Goal: Obtain resource: Download file/media

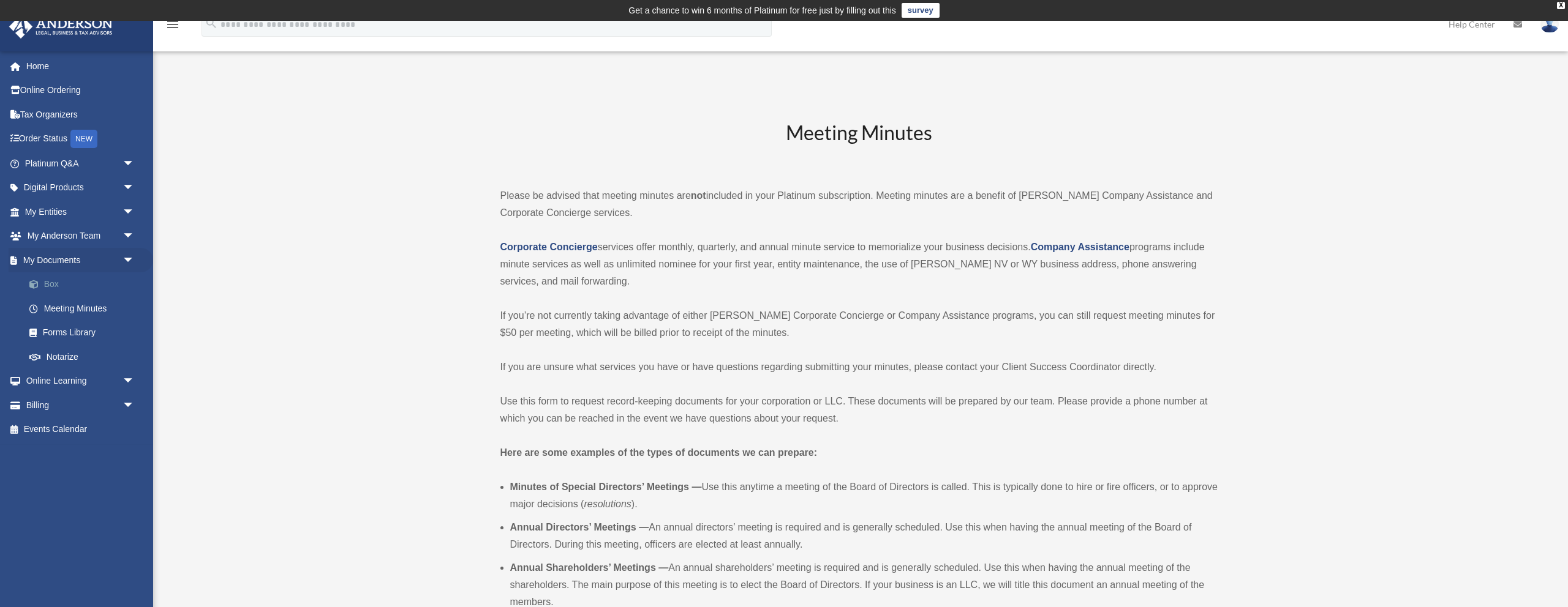
click at [56, 283] on link "Box" at bounding box center [85, 285] width 136 height 24
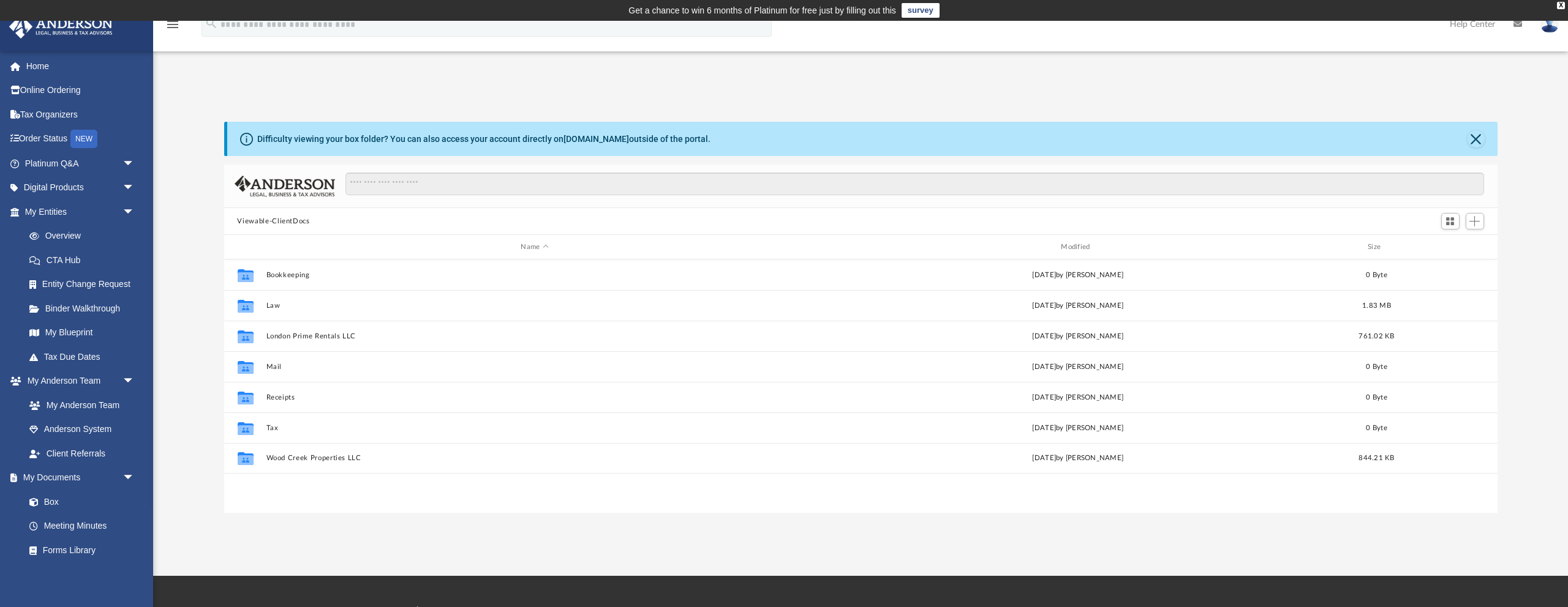
scroll to position [279, 1273]
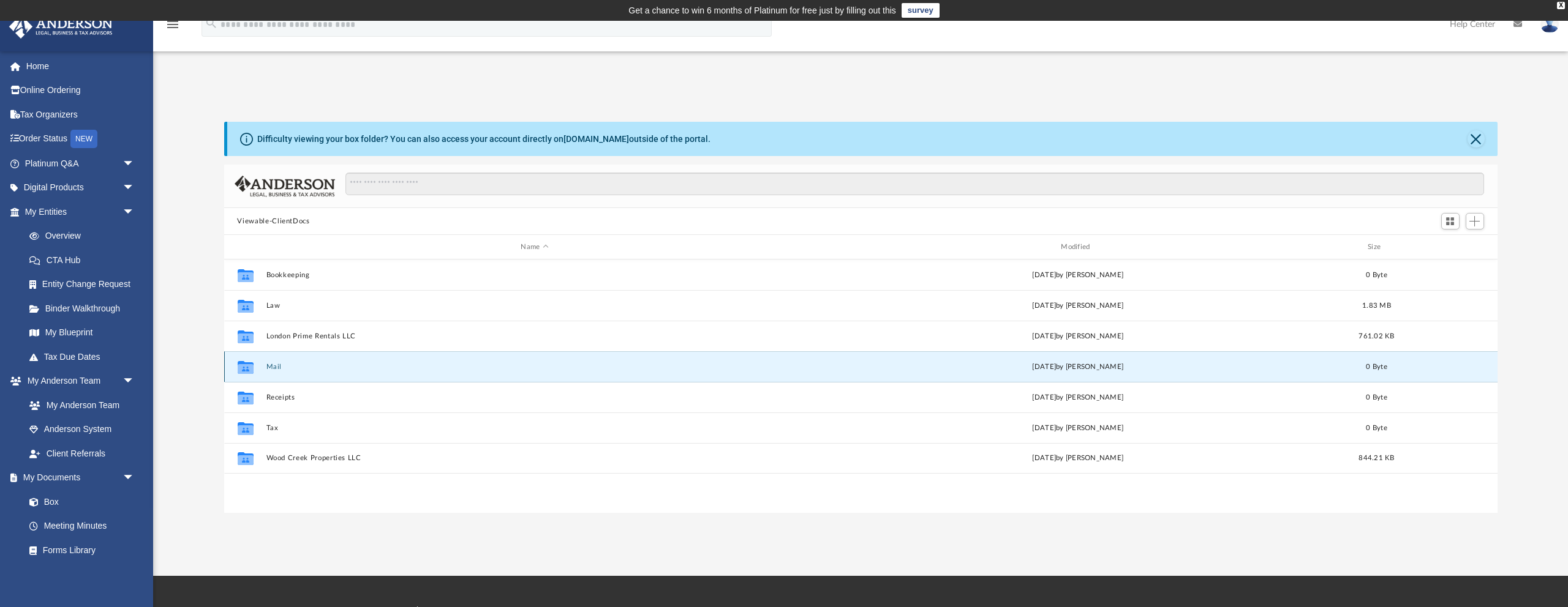
click at [276, 370] on button "Mail" at bounding box center [535, 367] width 538 height 8
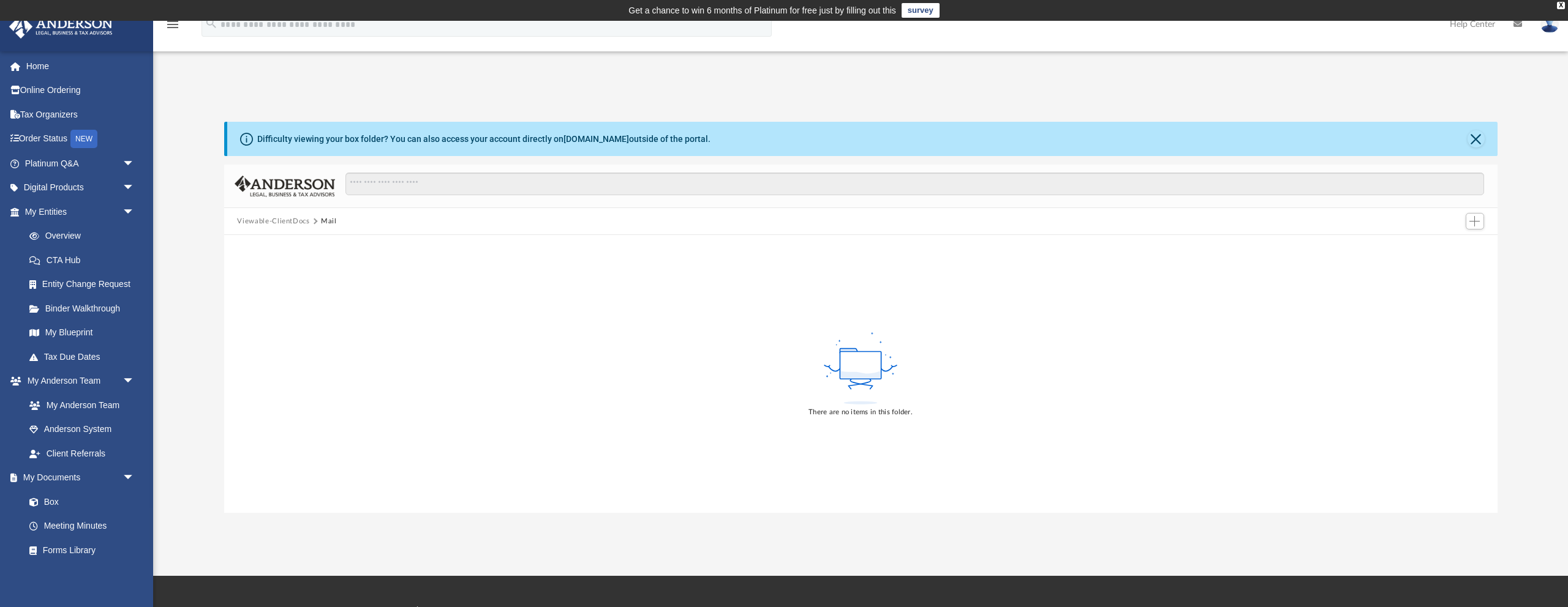
click at [260, 221] on button "Viewable-ClientDocs" at bounding box center [273, 221] width 72 height 11
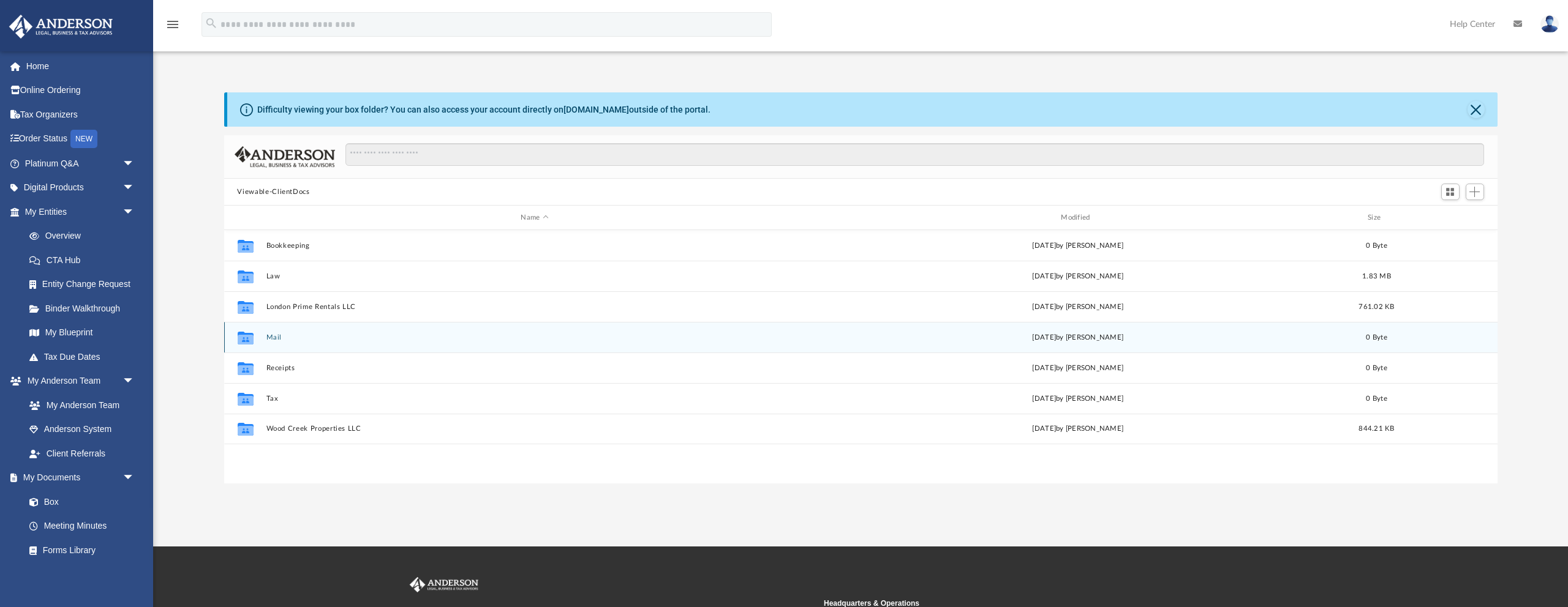
scroll to position [28, 0]
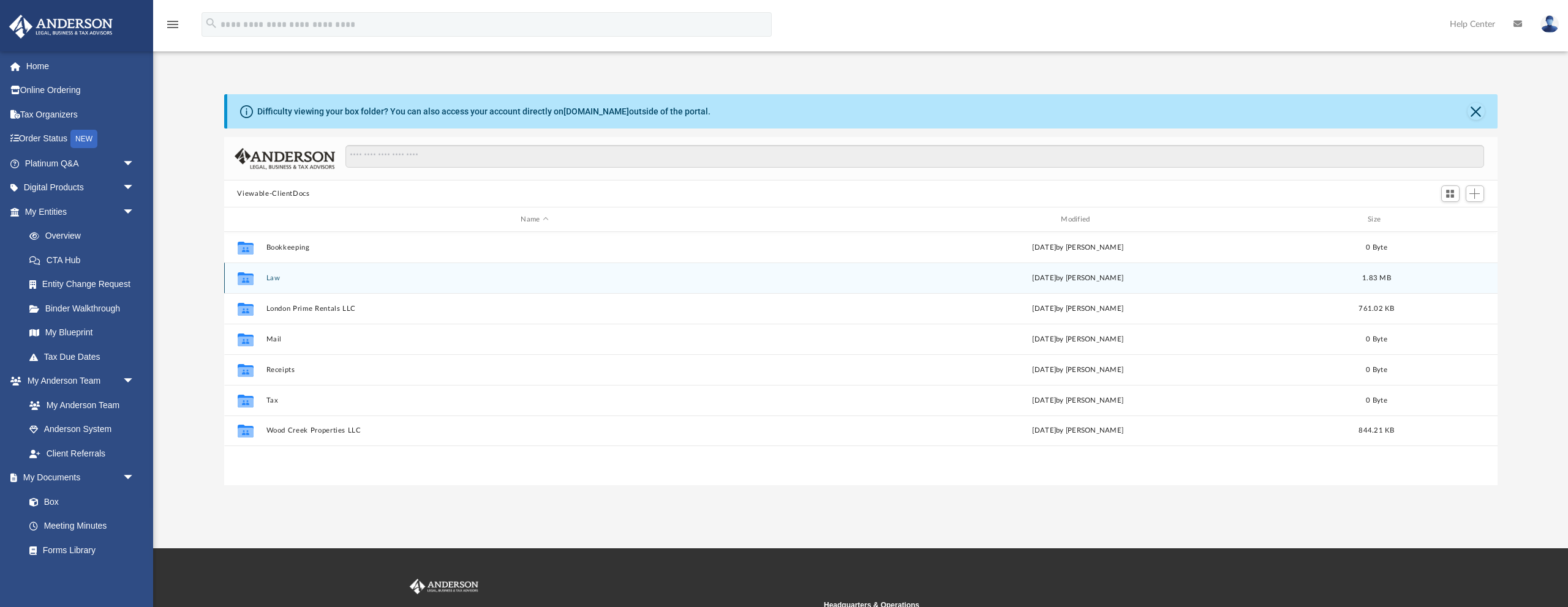
click at [274, 274] on button "Law" at bounding box center [535, 278] width 538 height 8
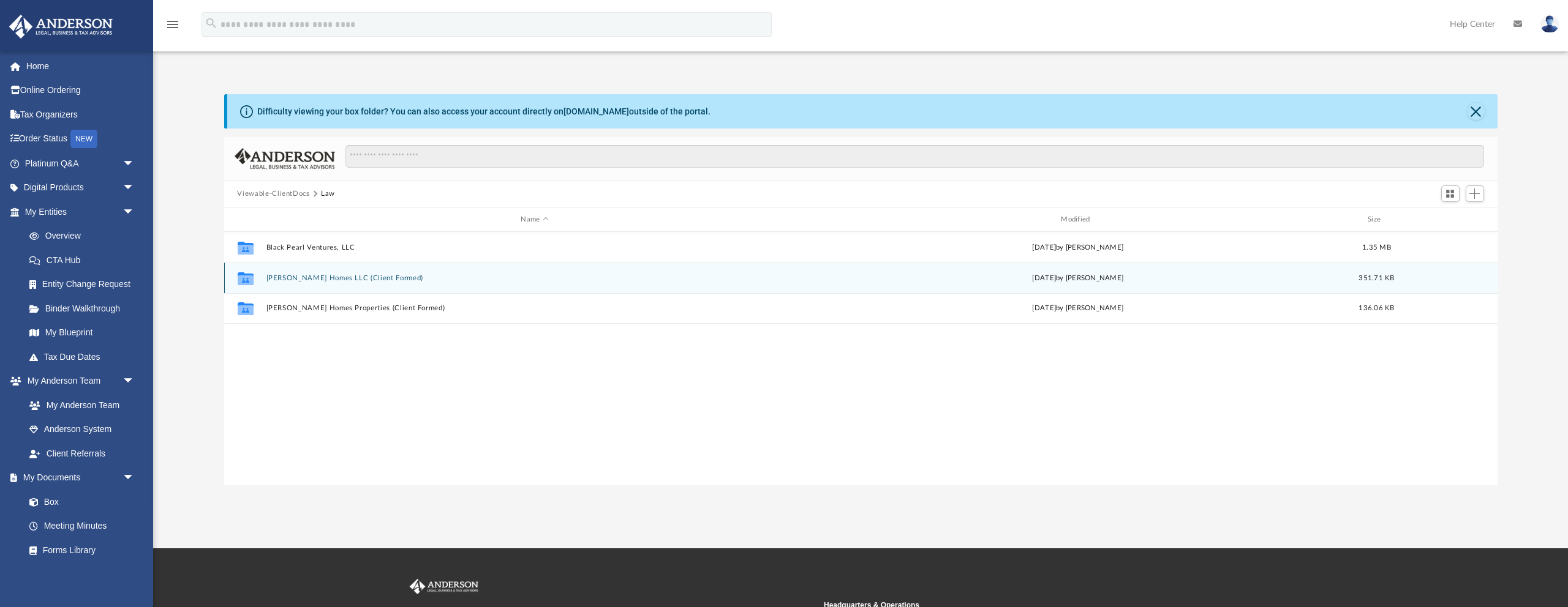
click at [300, 278] on button "[PERSON_NAME] Homes LLC (Client Formed)" at bounding box center [535, 278] width 538 height 8
click at [318, 277] on button "AMENDED ANNUAL REPORT 2025.pdf" at bounding box center [535, 278] width 538 height 8
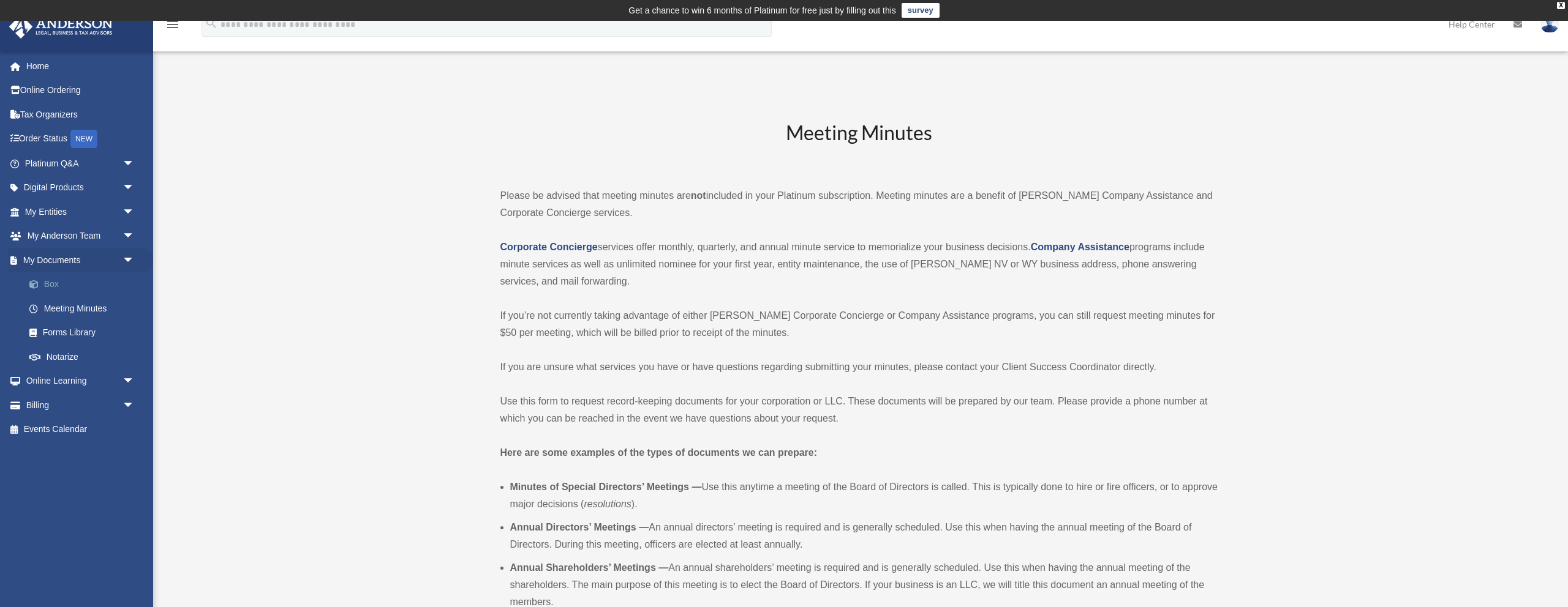
click at [55, 285] on link "Box" at bounding box center [85, 285] width 136 height 24
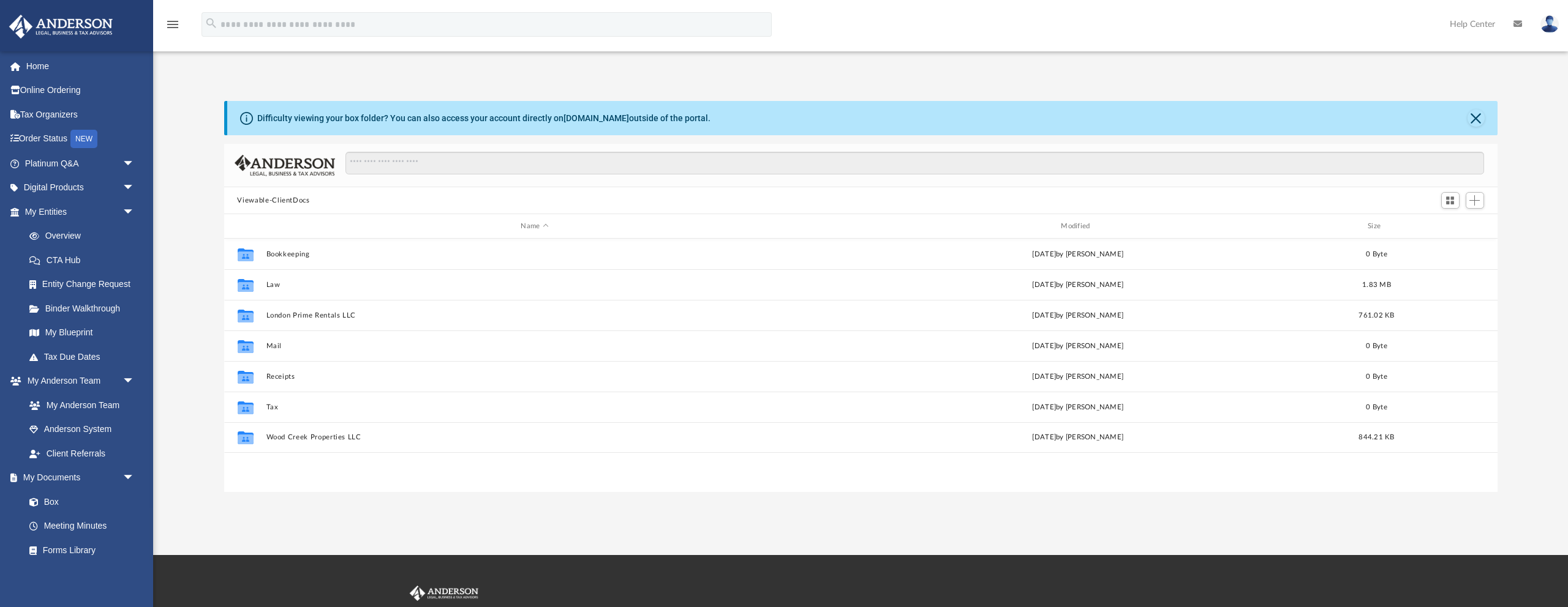
scroll to position [279, 1273]
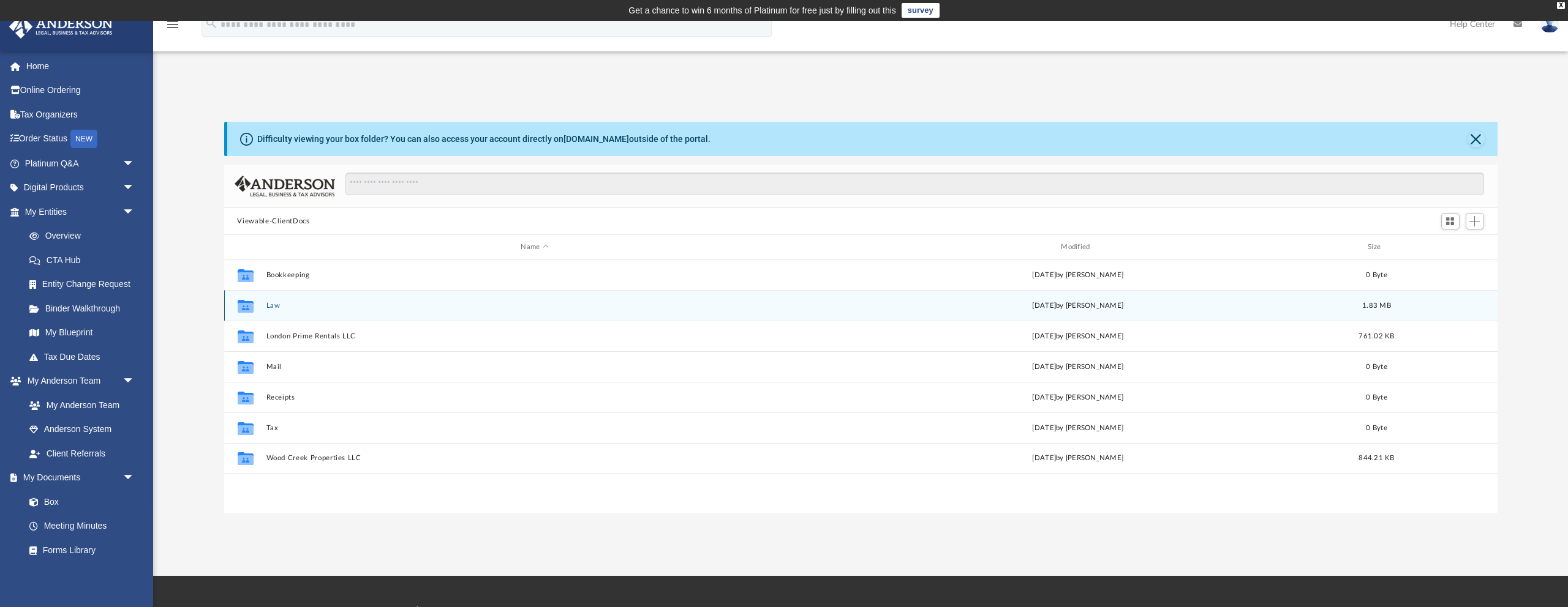
click at [272, 305] on button "Law" at bounding box center [535, 306] width 538 height 8
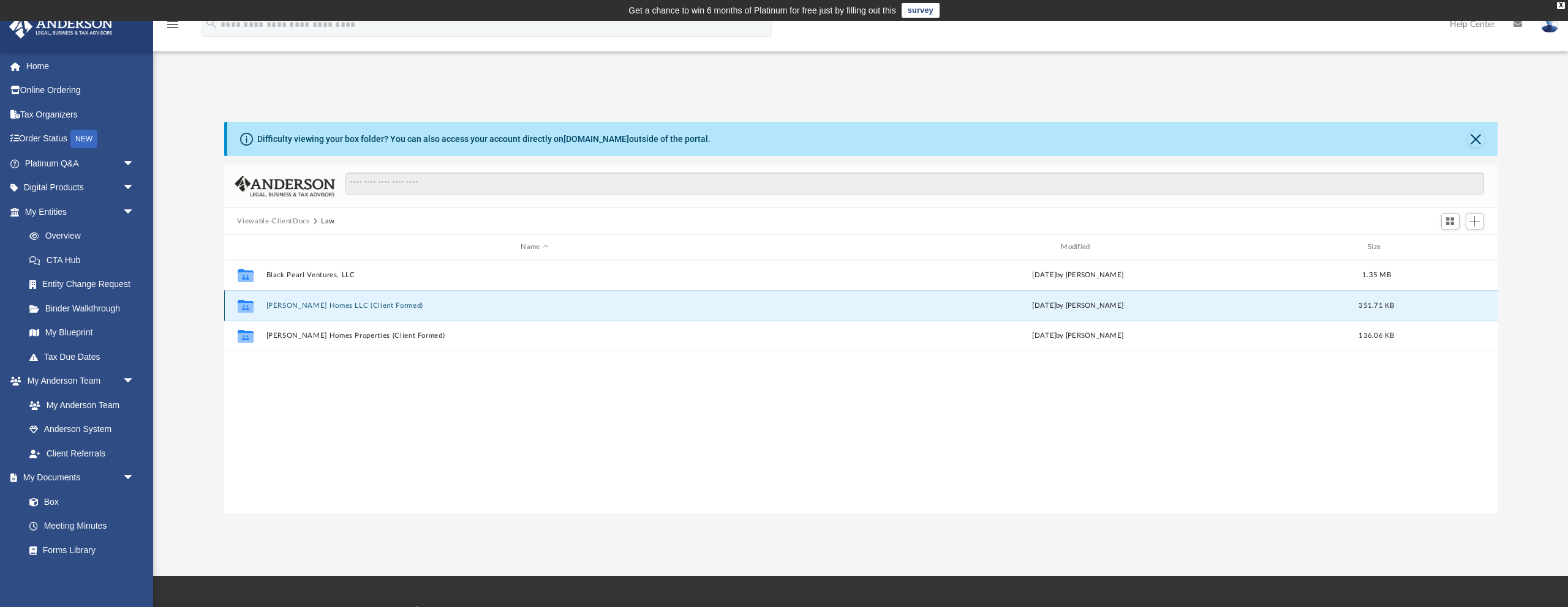
click at [287, 307] on button "[PERSON_NAME] Homes LLC (Client Formed)" at bounding box center [535, 306] width 538 height 8
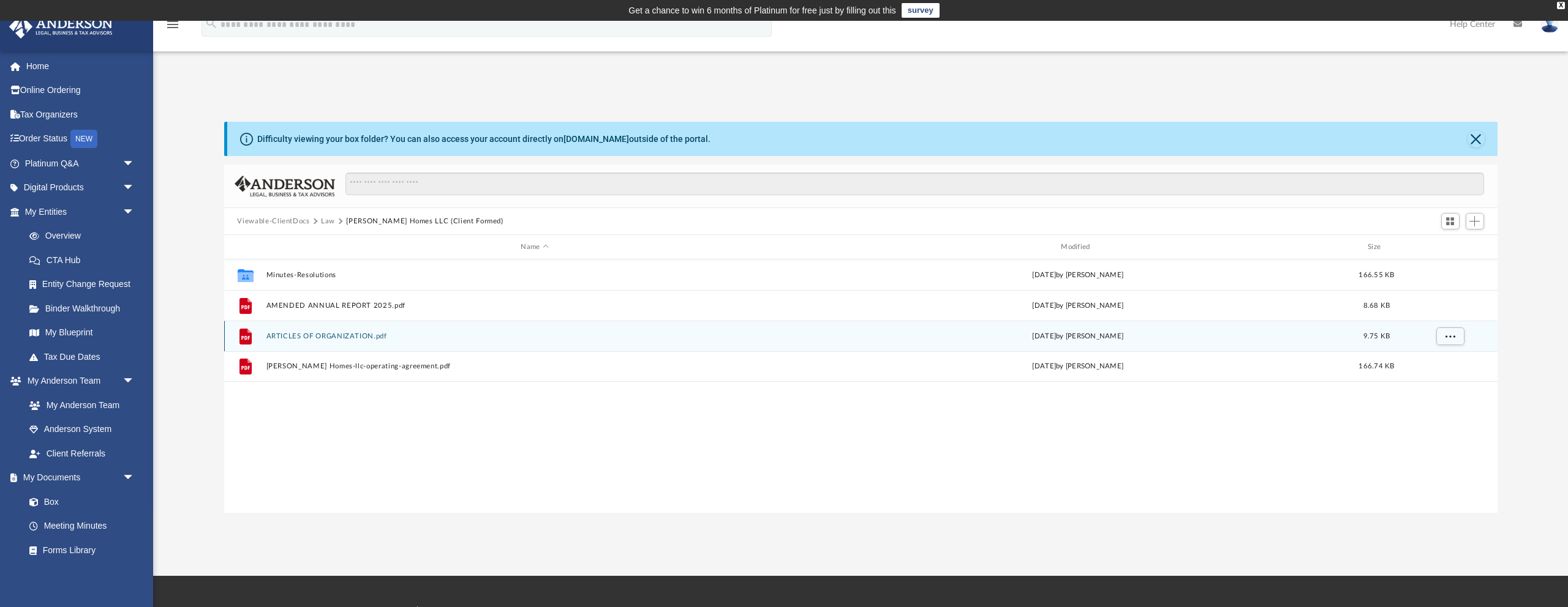
click at [295, 336] on button "ARTICLES OF ORGANIZATION.pdf" at bounding box center [535, 336] width 538 height 8
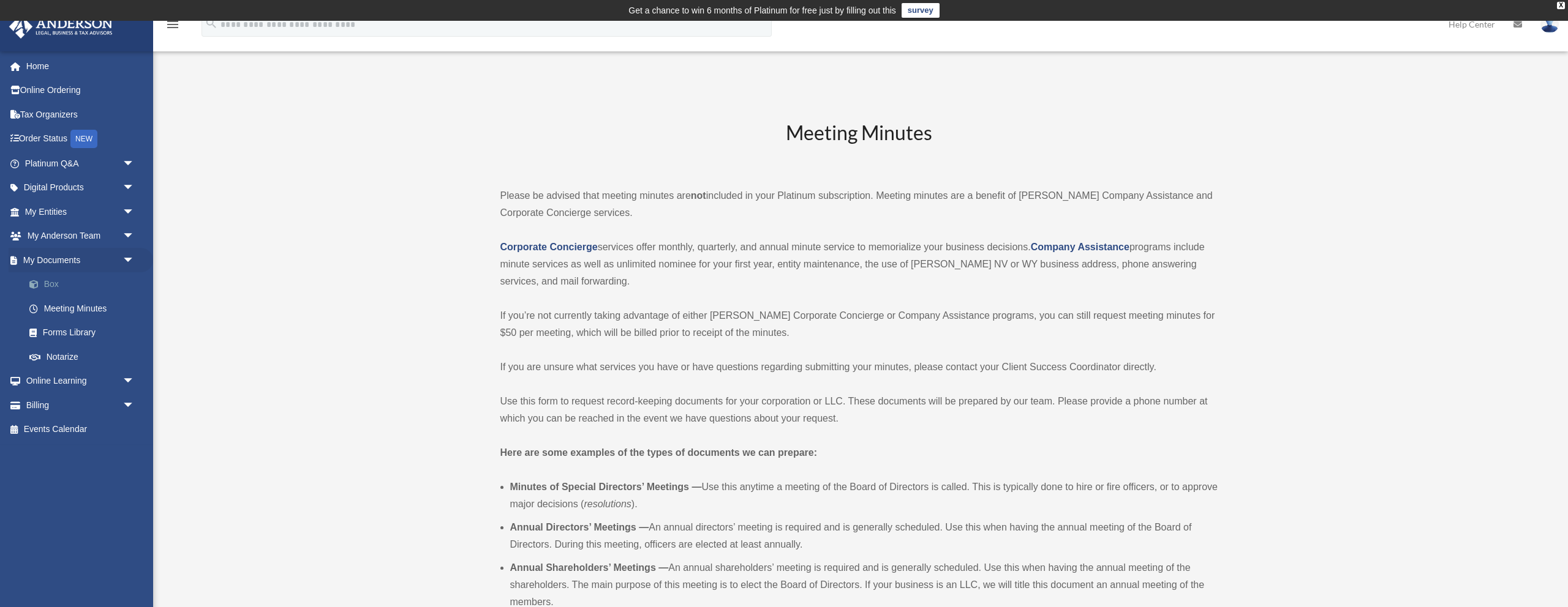
click at [51, 282] on link "Box" at bounding box center [85, 285] width 136 height 24
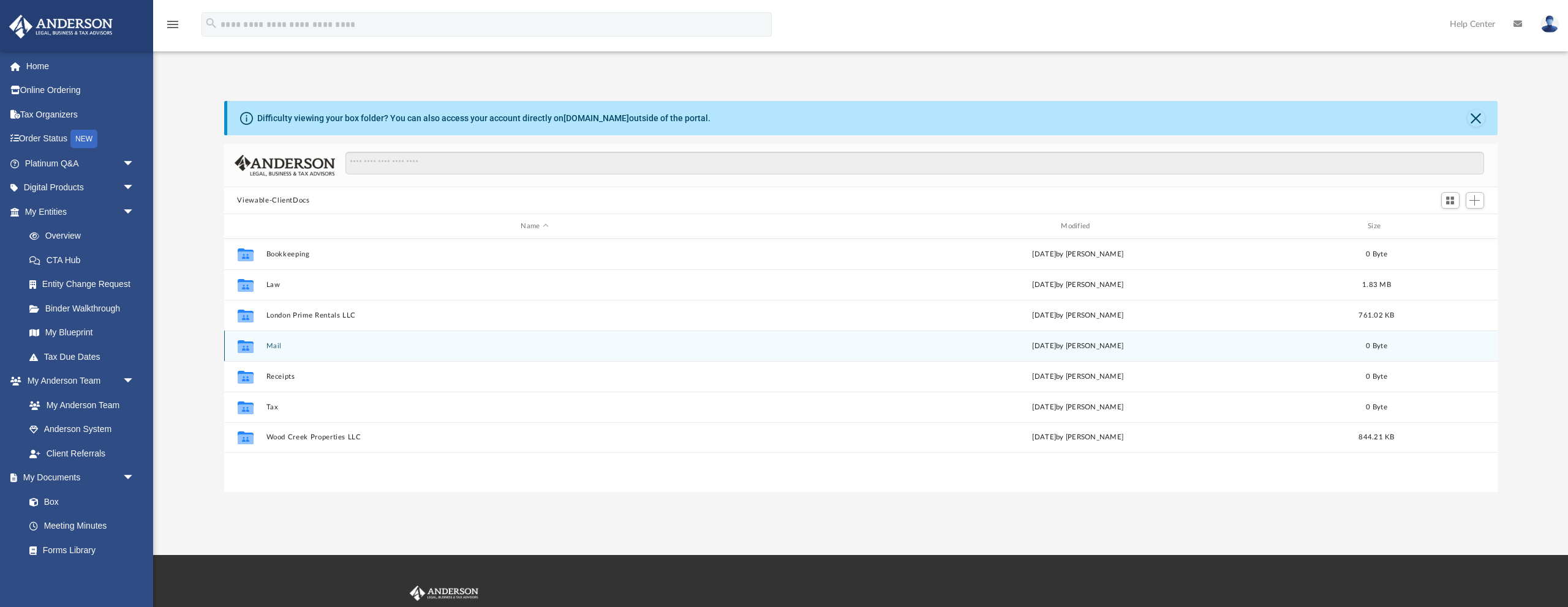
scroll to position [279, 1273]
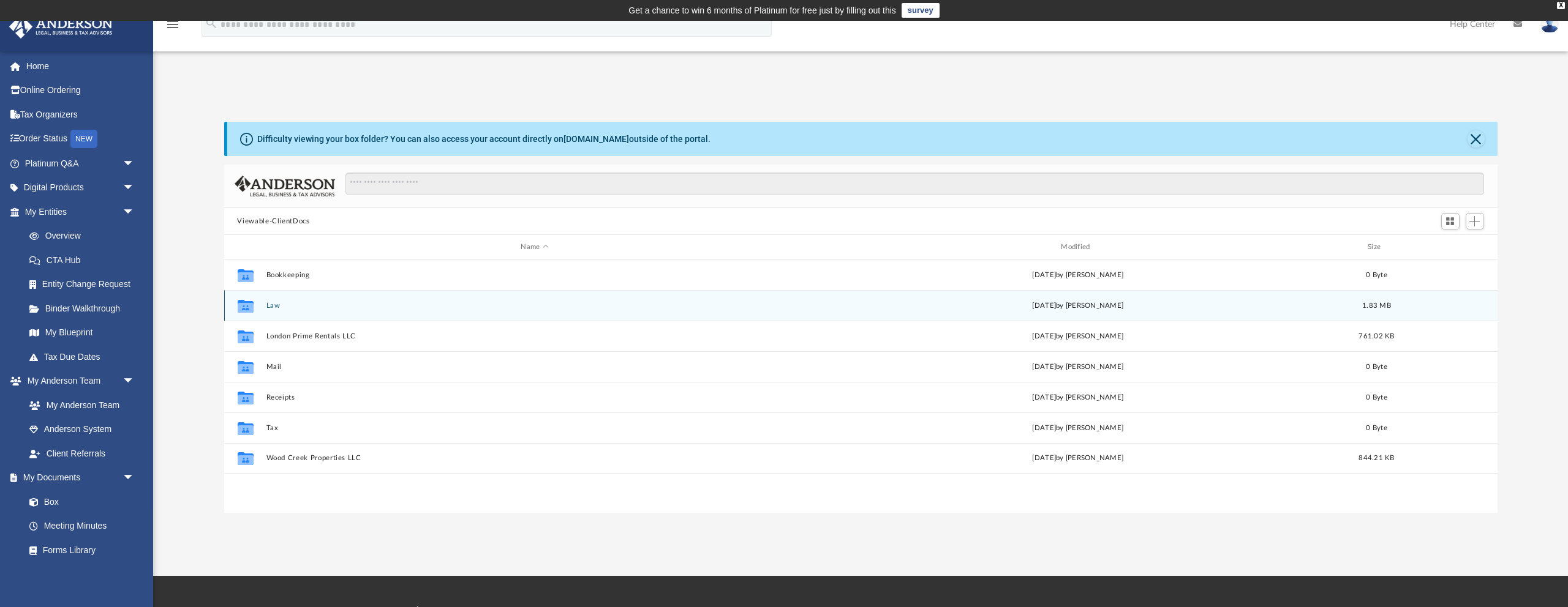
click at [269, 305] on button "Law" at bounding box center [535, 306] width 538 height 8
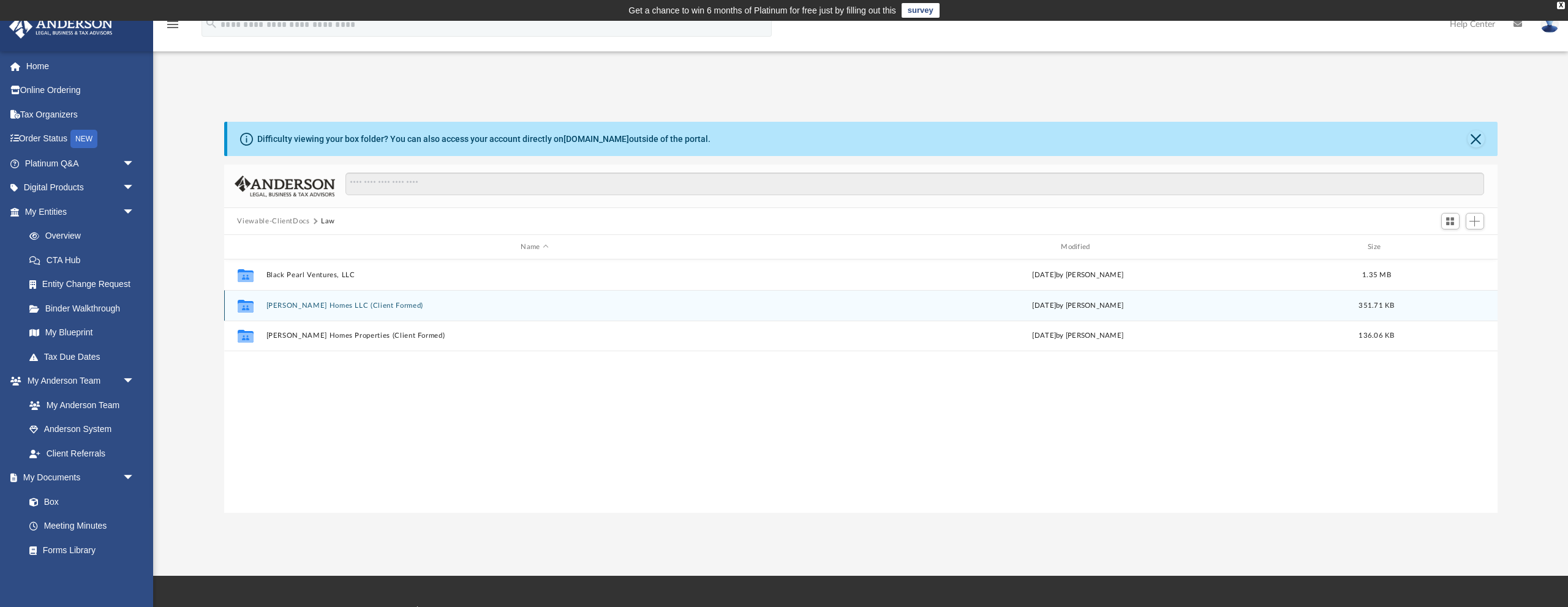
click at [287, 307] on button "Luna Homes LLC (Client Formed)" at bounding box center [535, 306] width 538 height 8
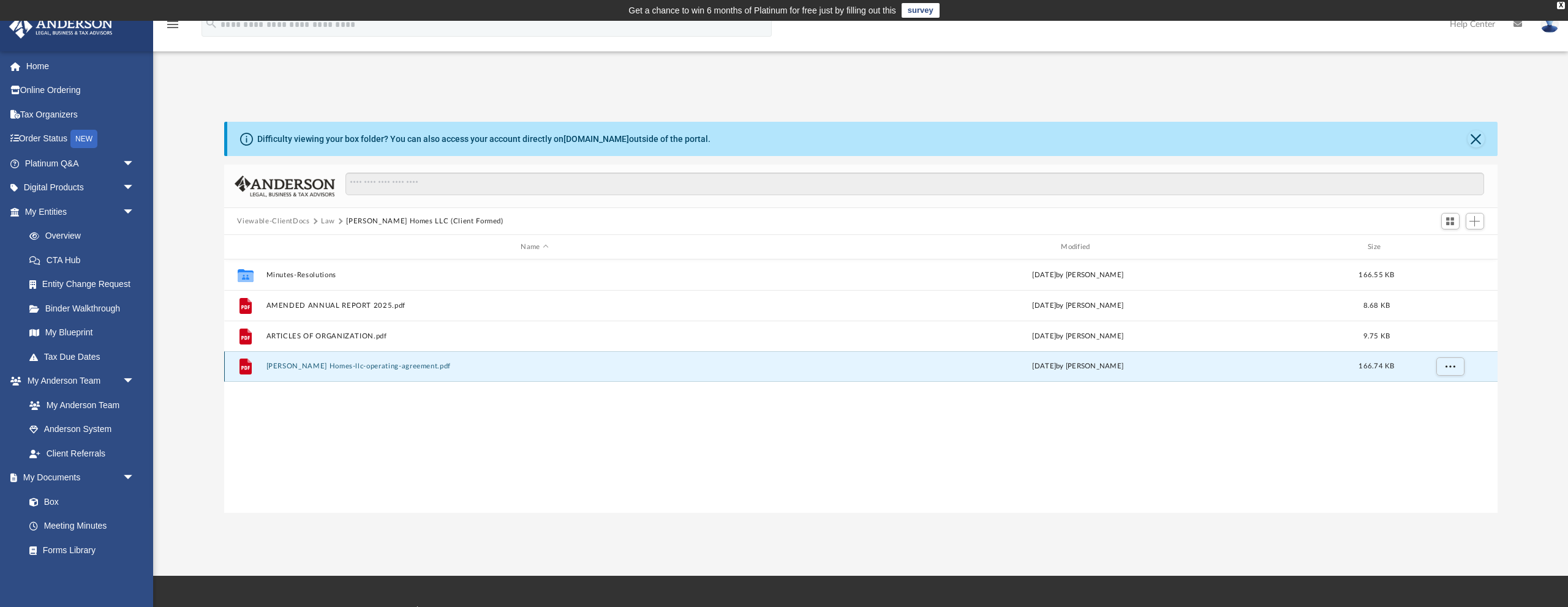
click at [298, 366] on button "[PERSON_NAME] Homes-llc-operating-agreement.pdf" at bounding box center [535, 366] width 538 height 8
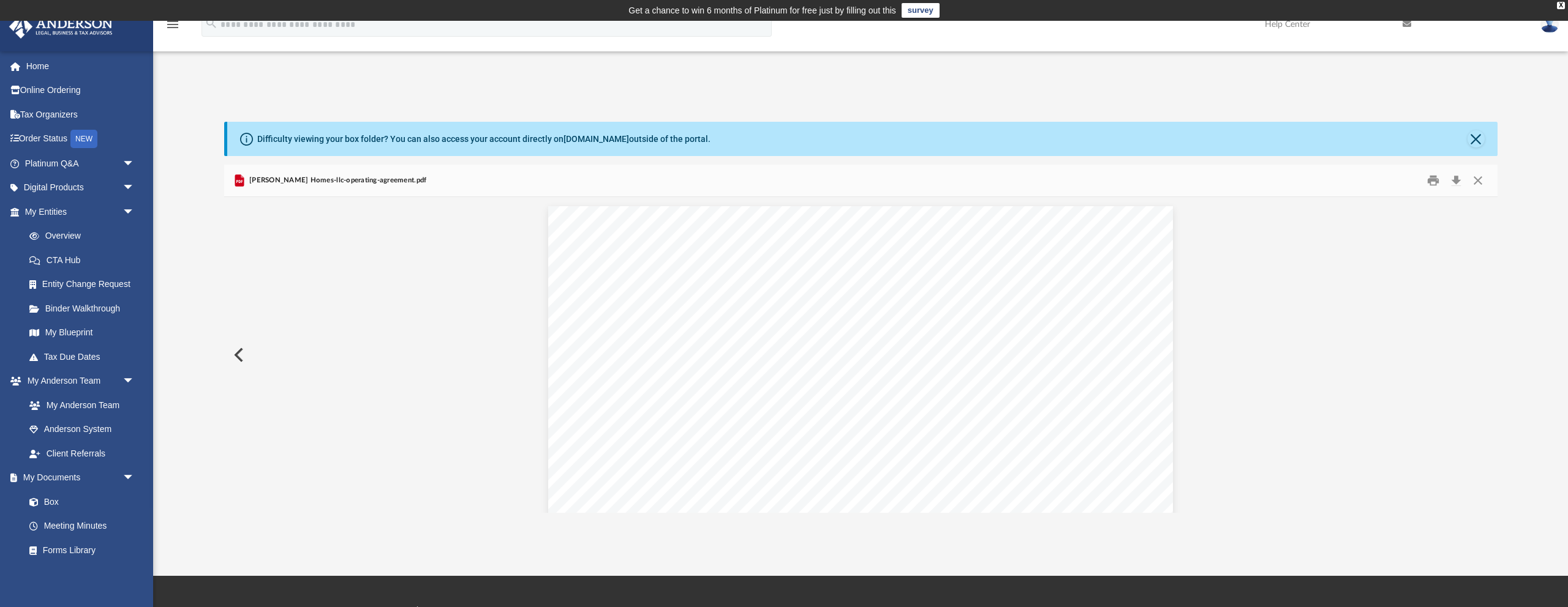
click at [236, 355] on button "Preview" at bounding box center [238, 355] width 27 height 35
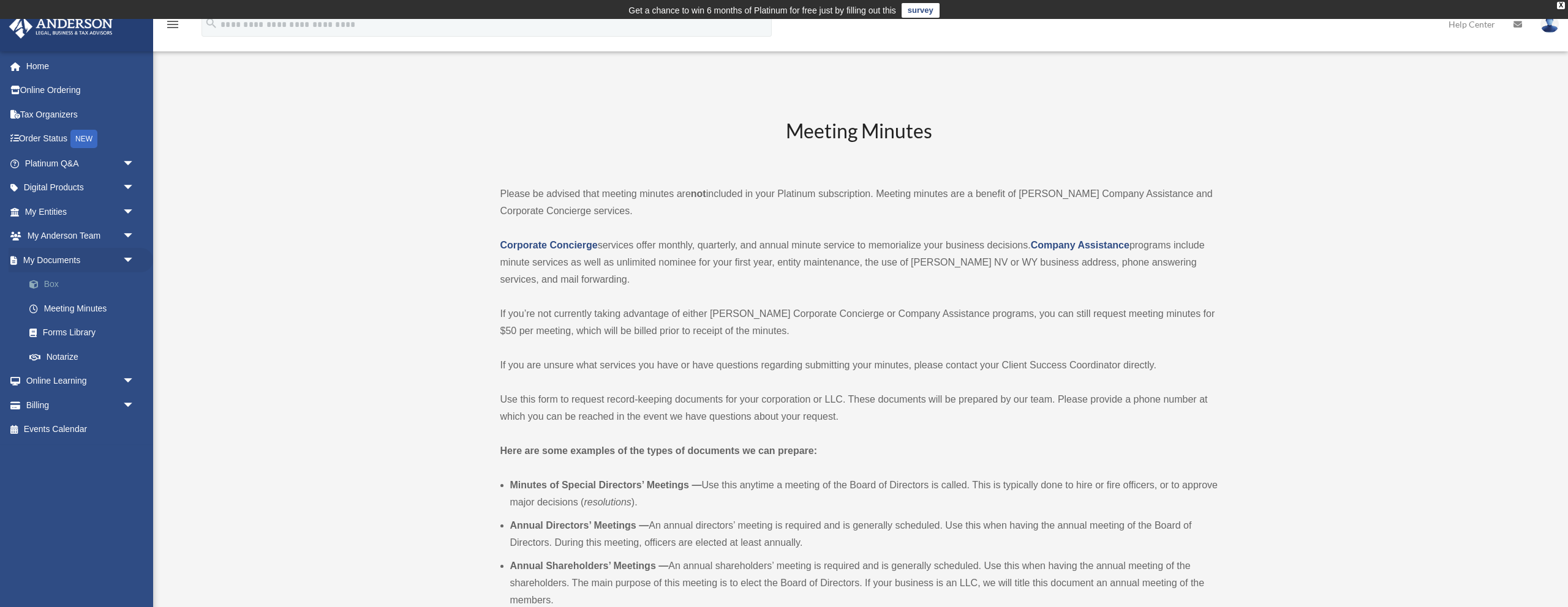
click at [56, 282] on link "Box" at bounding box center [85, 285] width 136 height 24
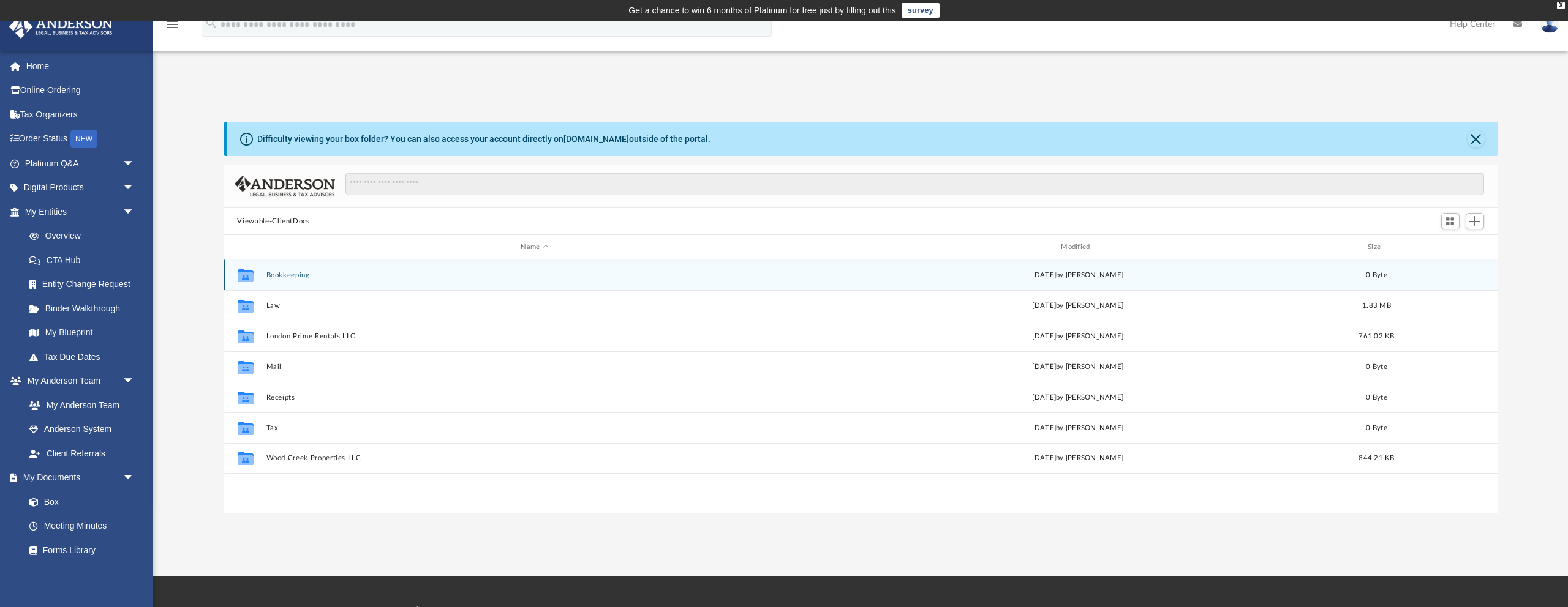
click at [288, 277] on button "Bookkeeping" at bounding box center [535, 275] width 538 height 8
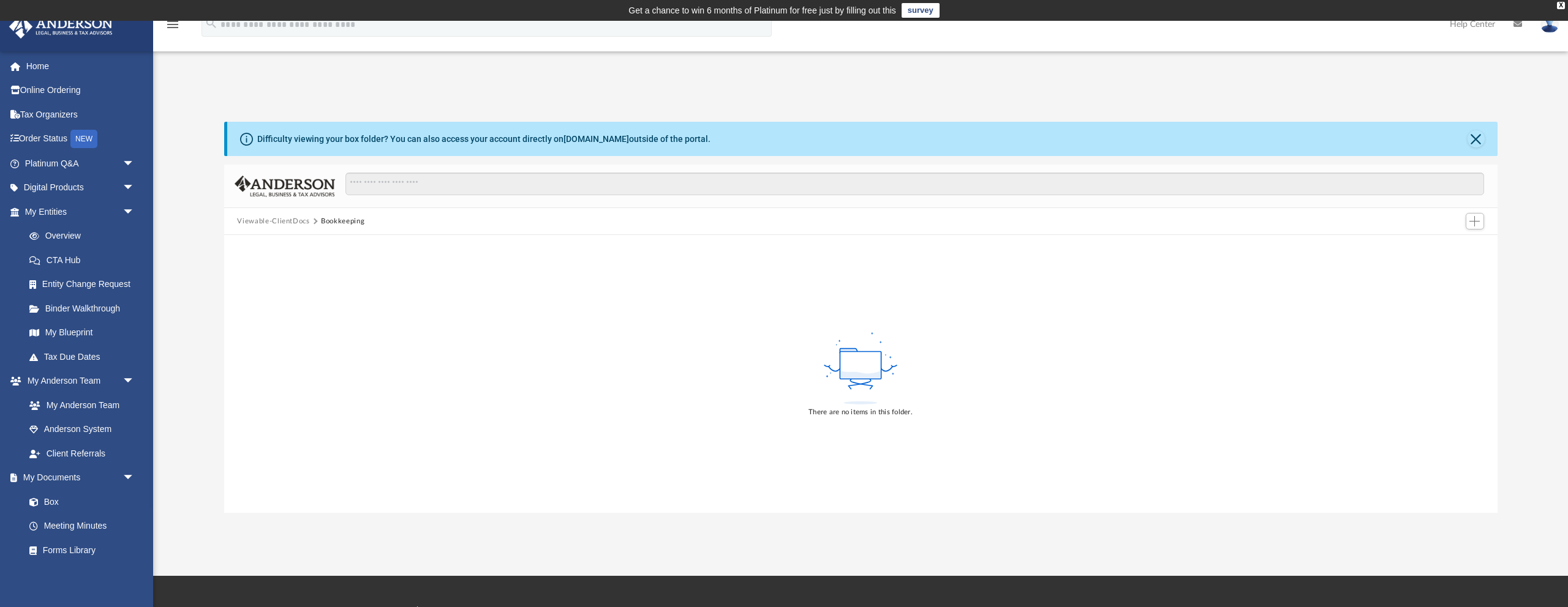
click at [282, 221] on button "Viewable-ClientDocs" at bounding box center [273, 221] width 72 height 11
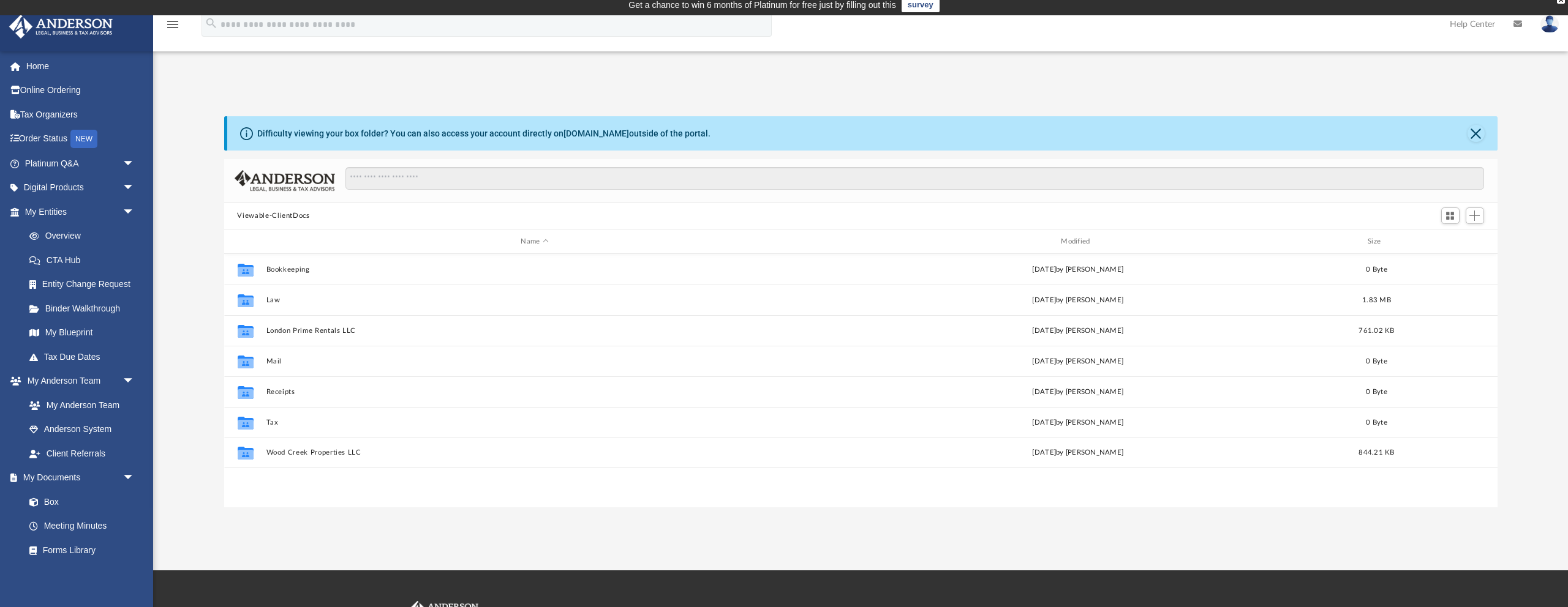
scroll to position [5, 0]
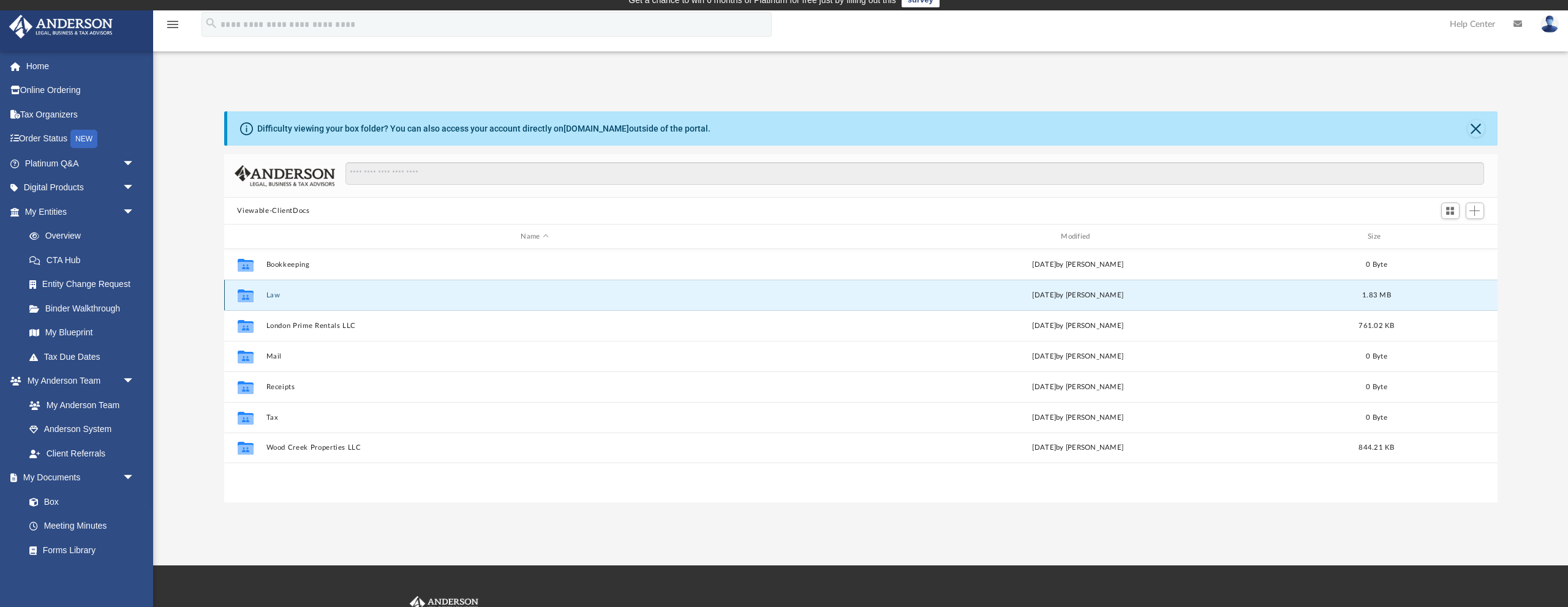
click at [271, 299] on div "Collaborated Folder Law [DATE] by [PERSON_NAME] 1.83 MB" at bounding box center [861, 294] width 1273 height 30
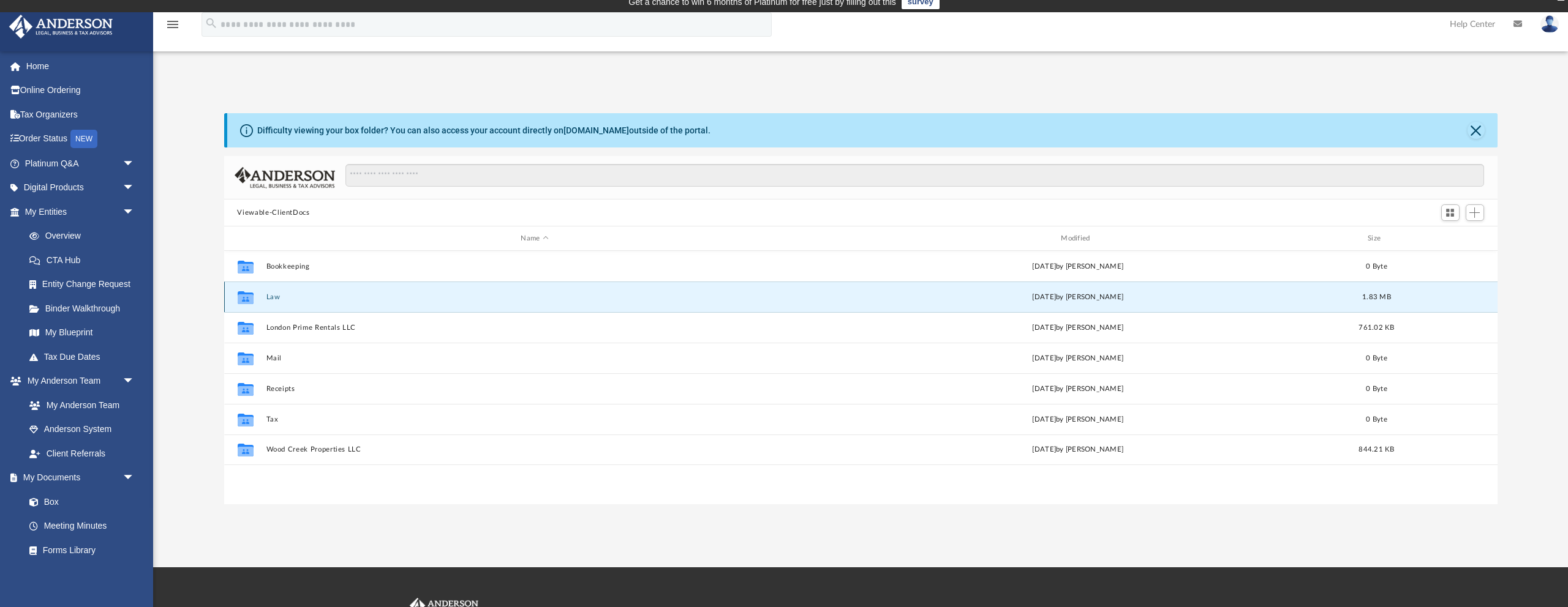
click at [272, 298] on button "Law" at bounding box center [535, 297] width 538 height 8
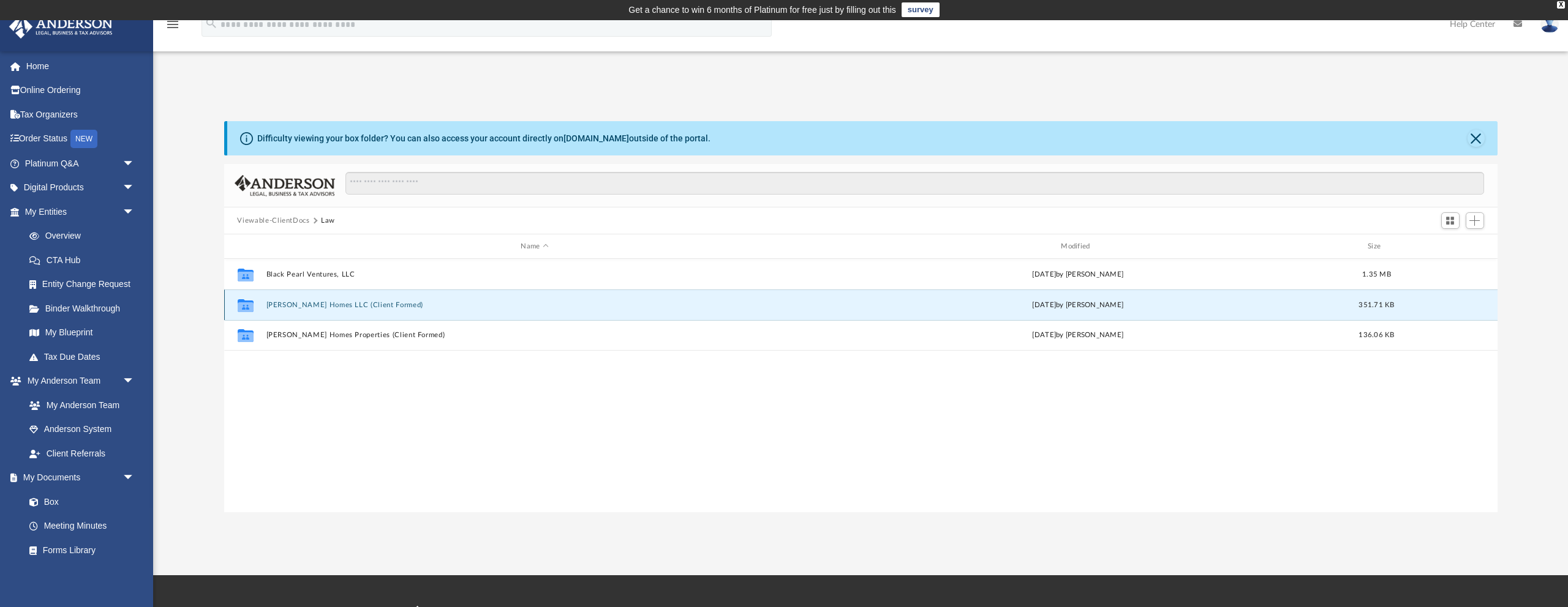
scroll to position [0, 0]
click at [312, 304] on button "[PERSON_NAME] Homes LLC (Client Formed)" at bounding box center [535, 306] width 538 height 8
click at [312, 303] on button "[PERSON_NAME] Homes LLC (Client Formed)" at bounding box center [535, 306] width 538 height 8
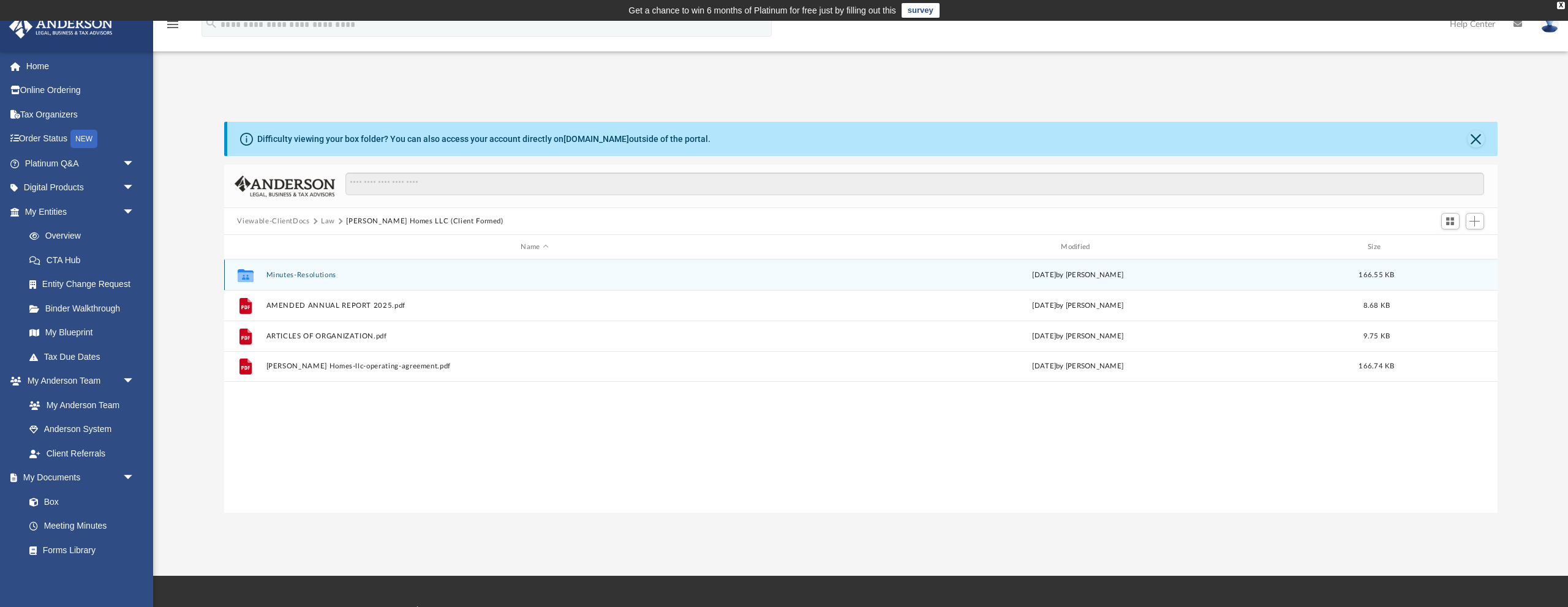
click at [303, 277] on button "Minutes-Resolutions" at bounding box center [535, 275] width 538 height 8
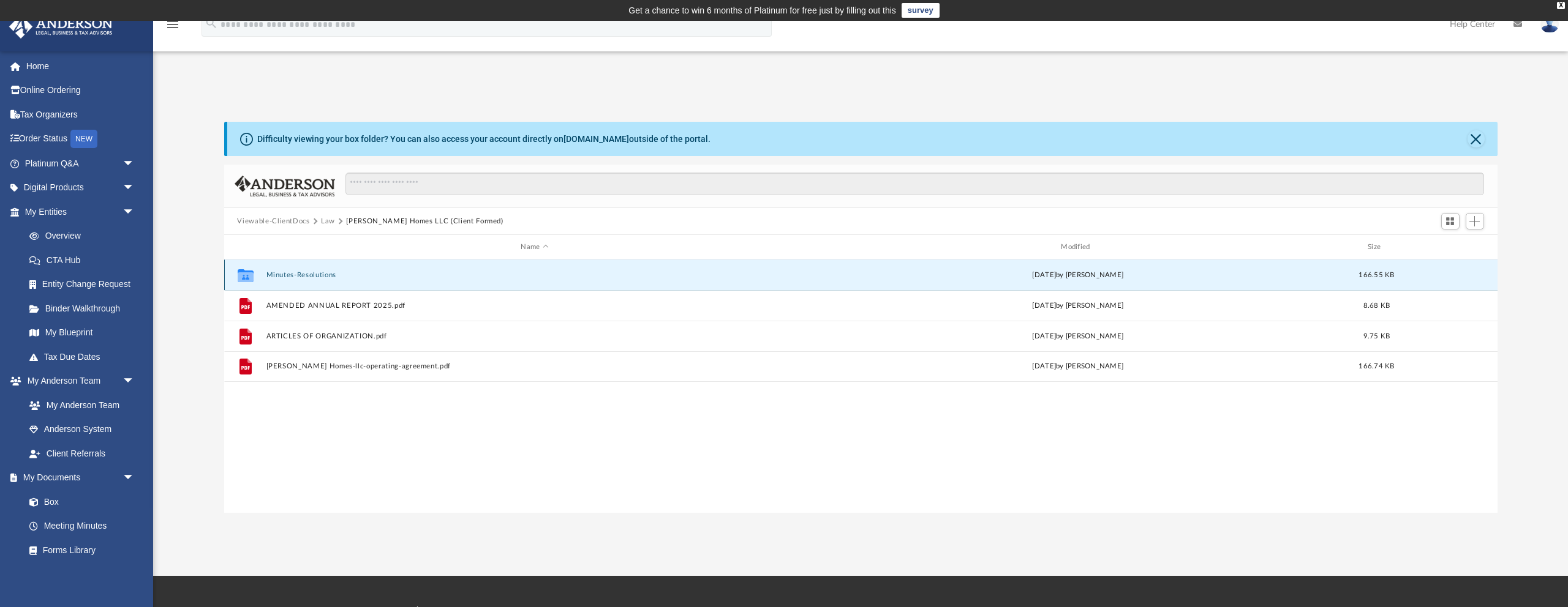
click at [303, 277] on button "Minutes-Resolutions" at bounding box center [535, 275] width 538 height 8
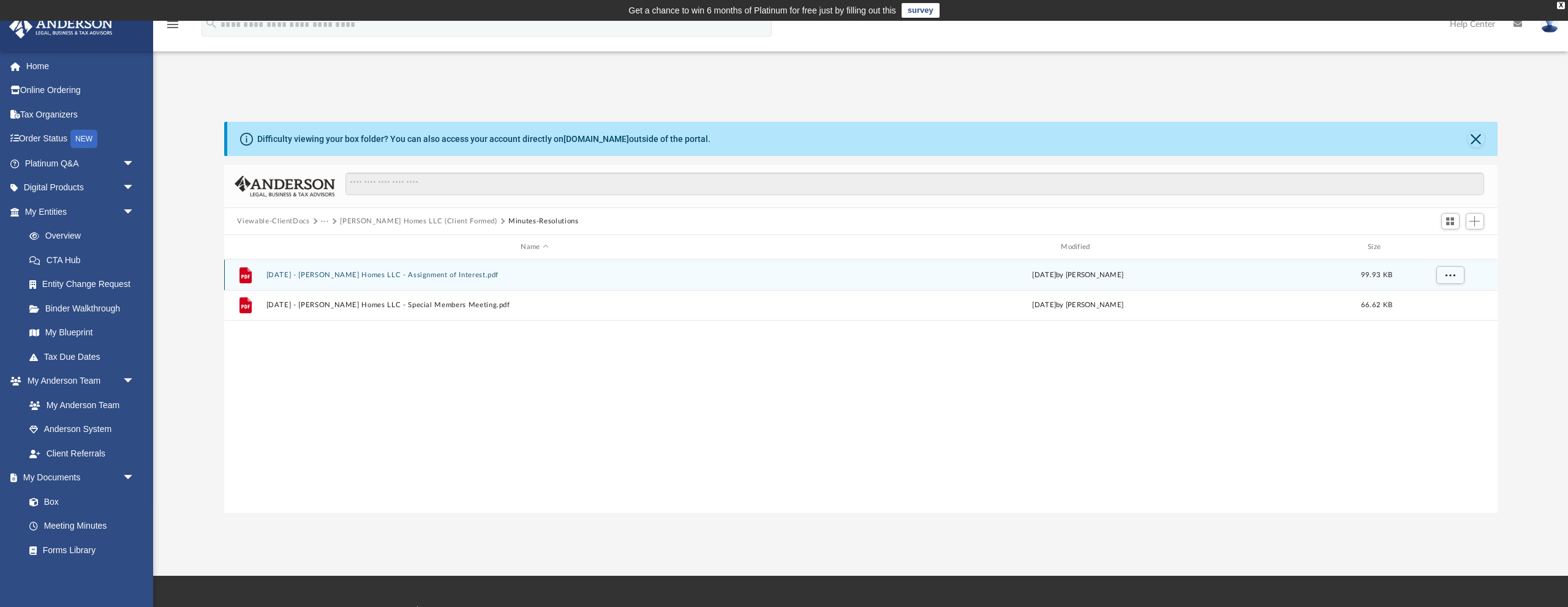
scroll to position [1, 0]
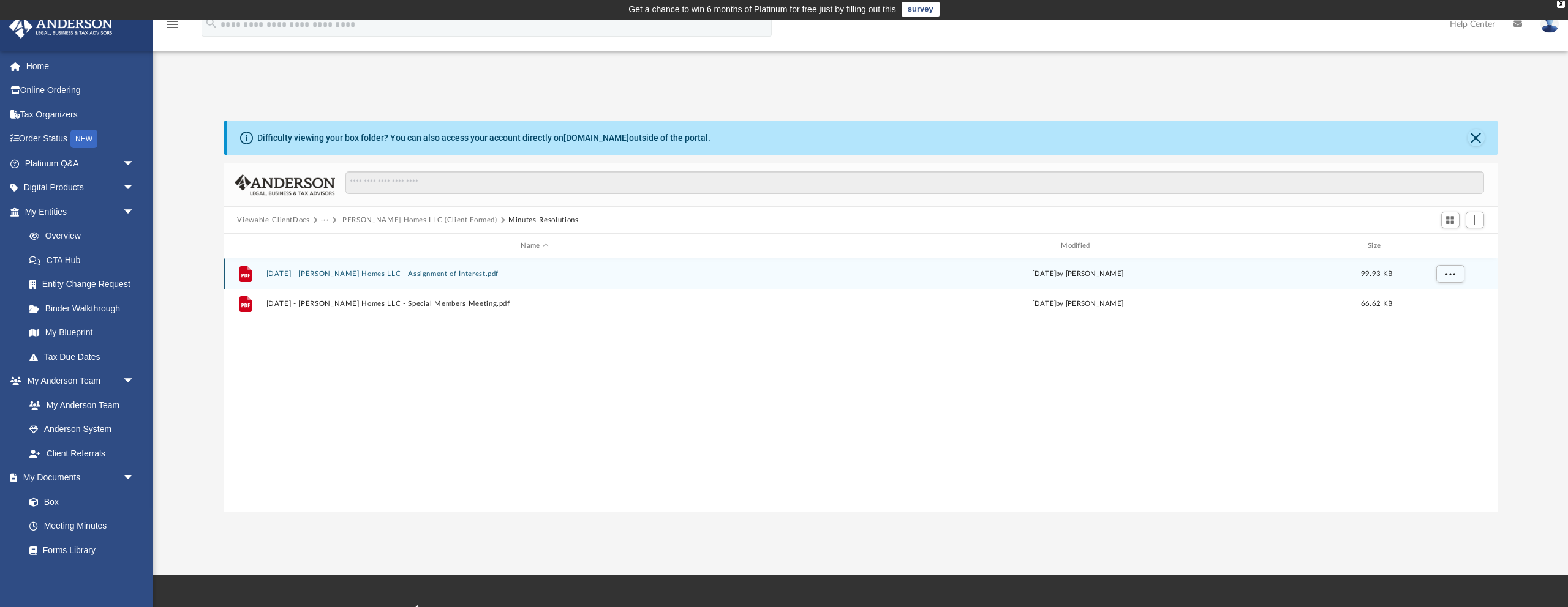
click at [331, 274] on button "[DATE] - [PERSON_NAME] Homes LLC - Assignment of Interest.pdf" at bounding box center [535, 274] width 538 height 8
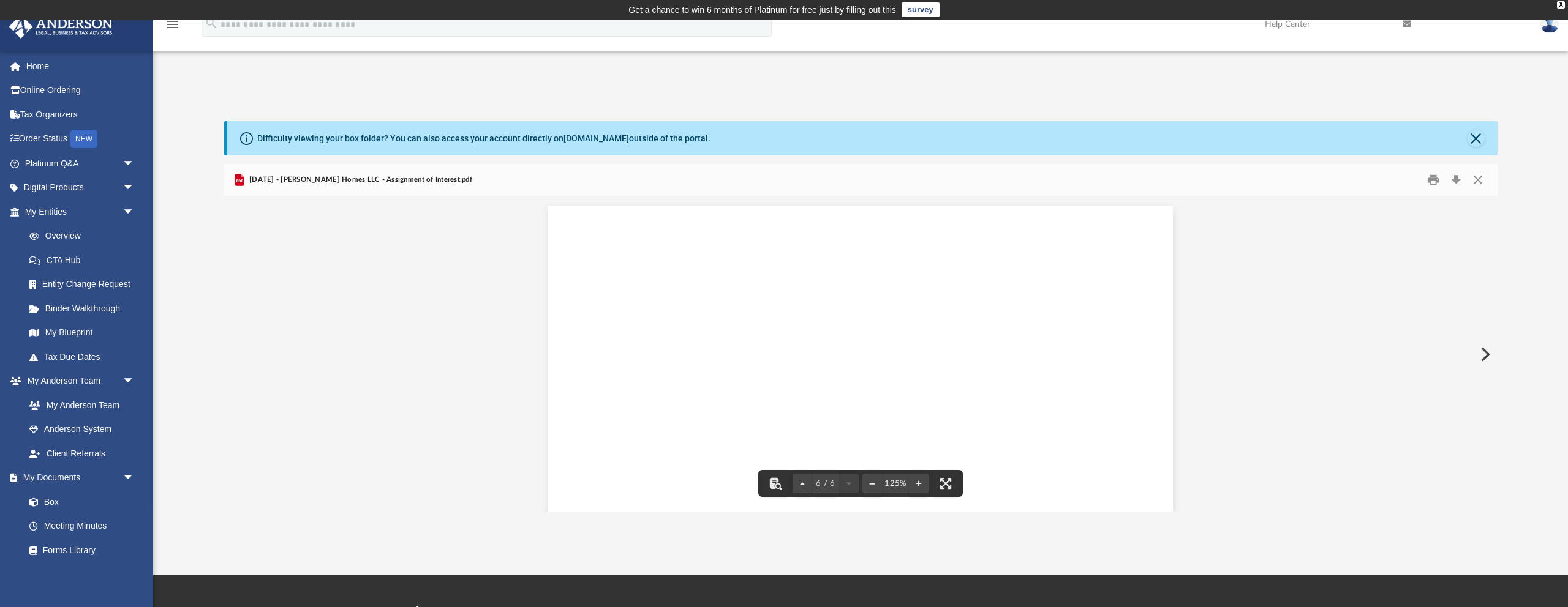
scroll to position [4132, 0]
click at [1431, 180] on button "Print" at bounding box center [1433, 180] width 24 height 19
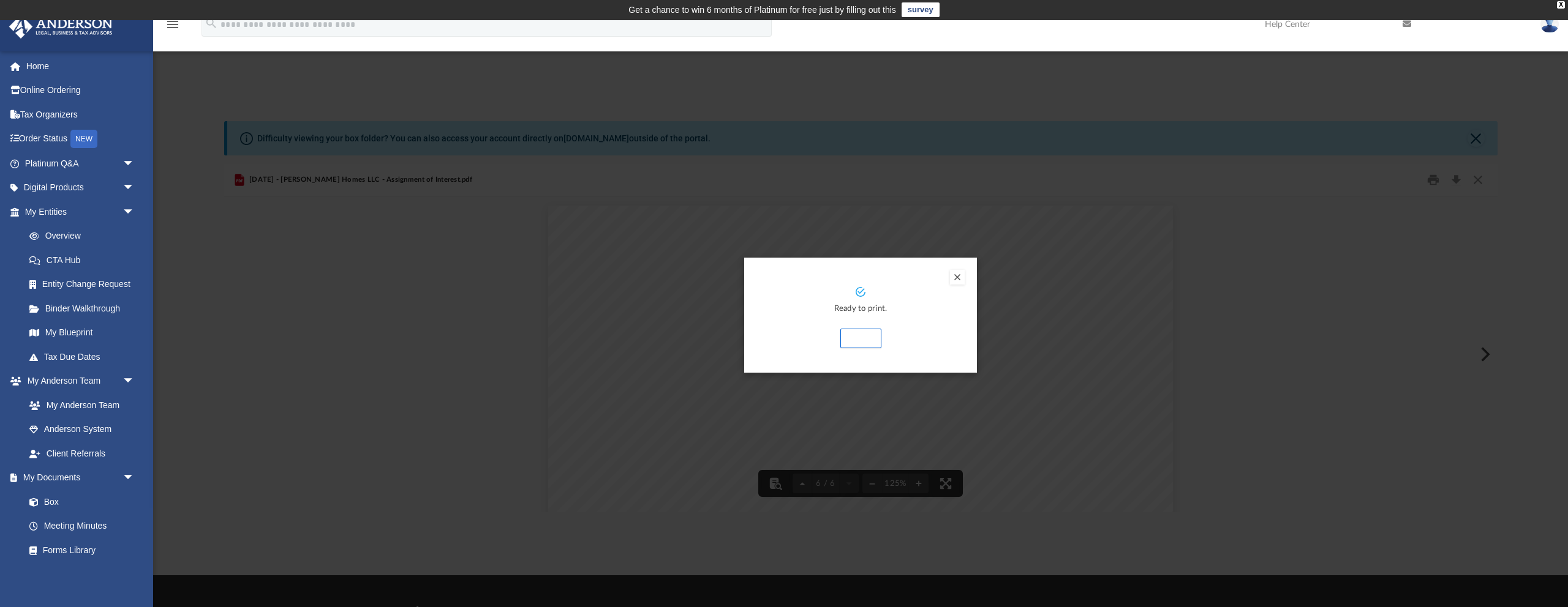
click at [867, 336] on button "Print" at bounding box center [861, 338] width 41 height 20
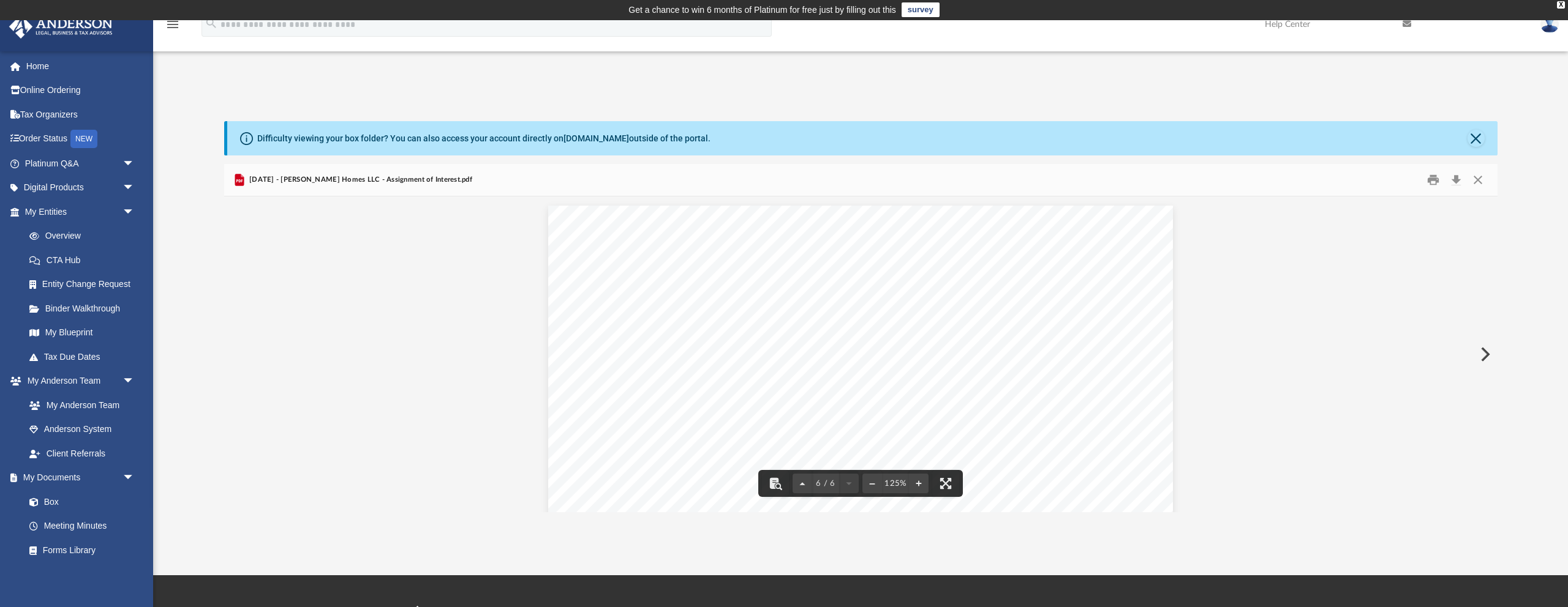
click at [1486, 351] on button "Preview" at bounding box center [1484, 354] width 27 height 35
click at [1430, 180] on button "Print" at bounding box center [1433, 180] width 24 height 19
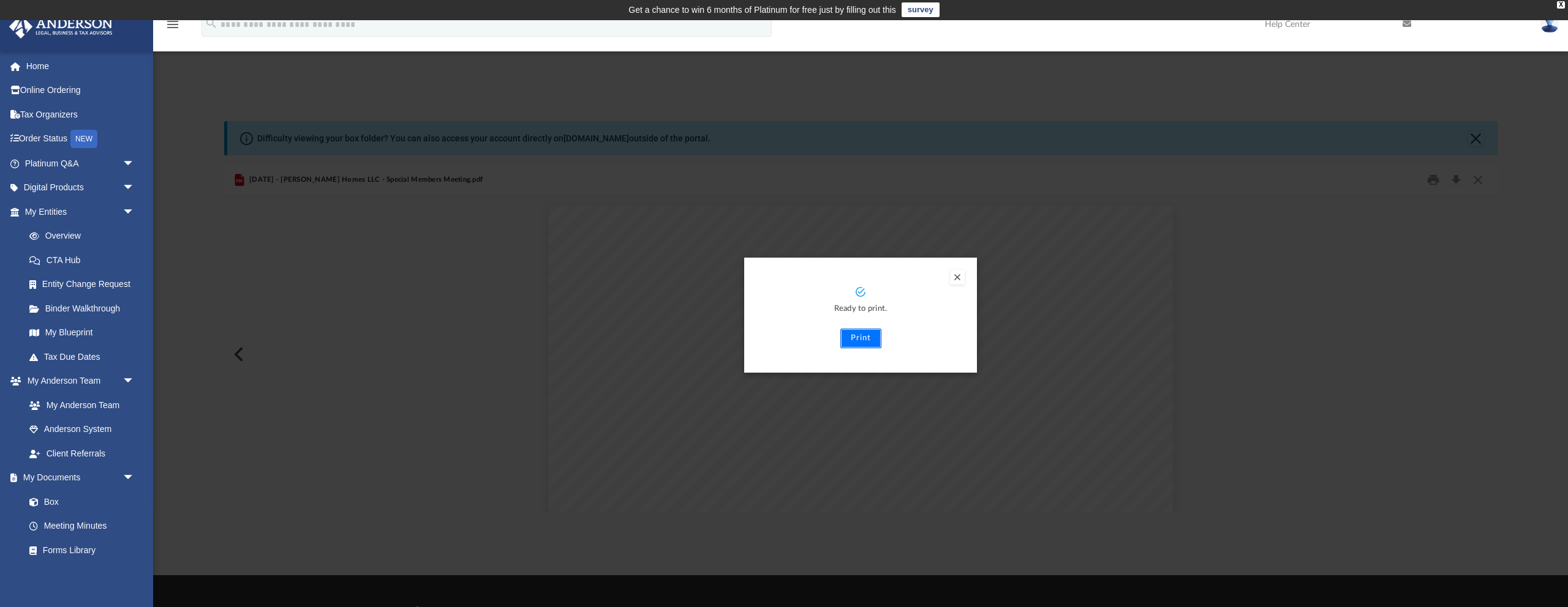
click at [856, 339] on button "Print" at bounding box center [861, 338] width 41 height 20
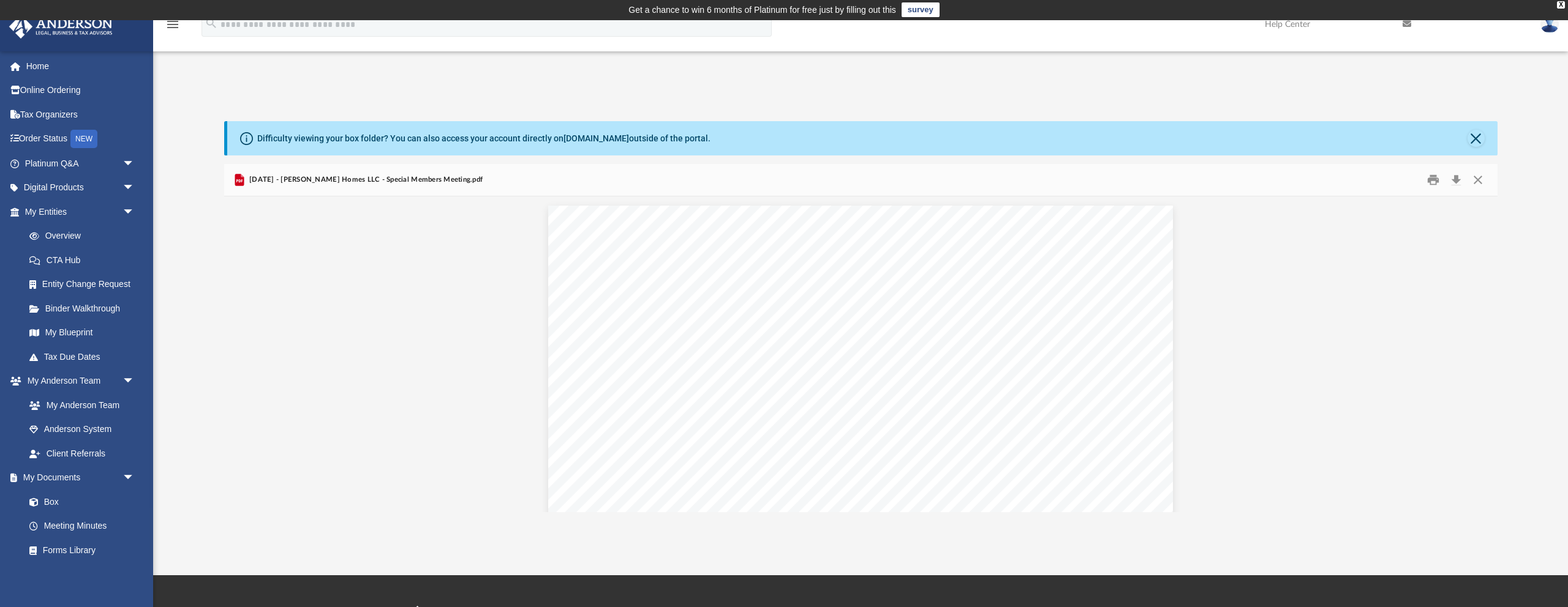
scroll to position [25, 0]
